Goal: Transaction & Acquisition: Purchase product/service

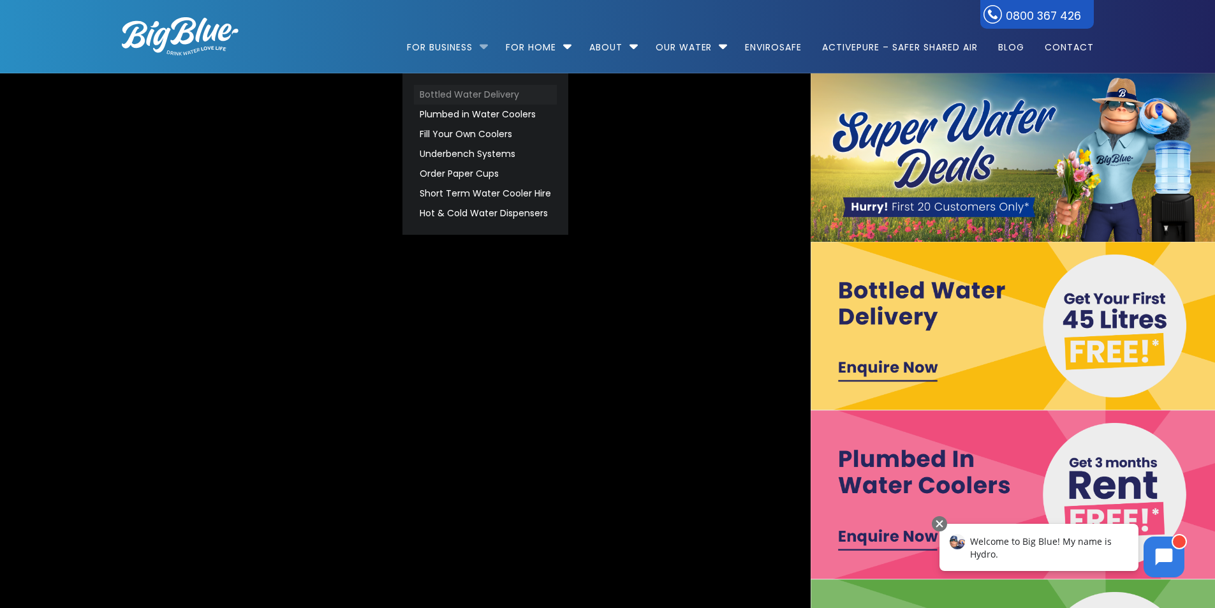
click at [438, 96] on link "Bottled Water Delivery" at bounding box center [485, 95] width 143 height 20
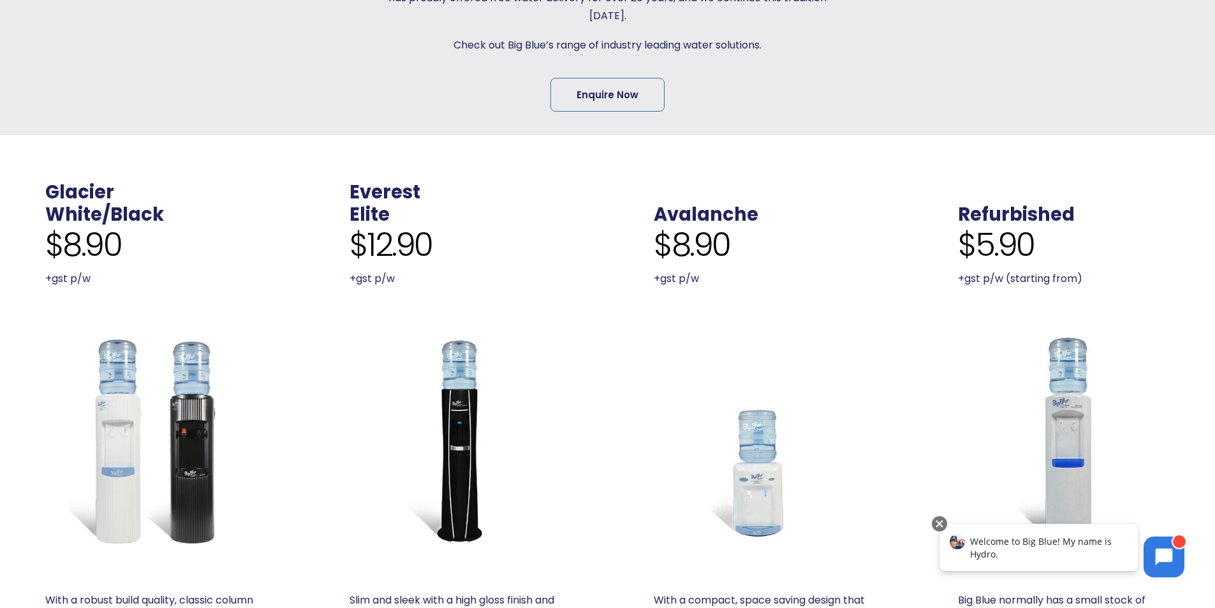
click at [182, 422] on img at bounding box center [151, 440] width 212 height 212
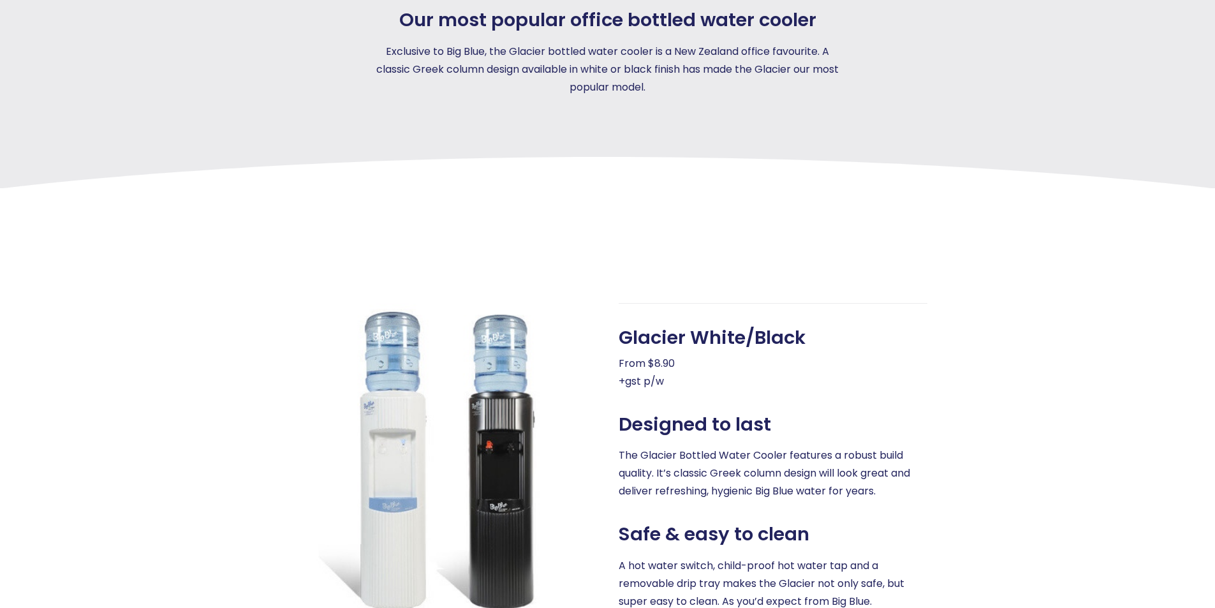
scroll to position [701, 0]
